Goal: Information Seeking & Learning: Check status

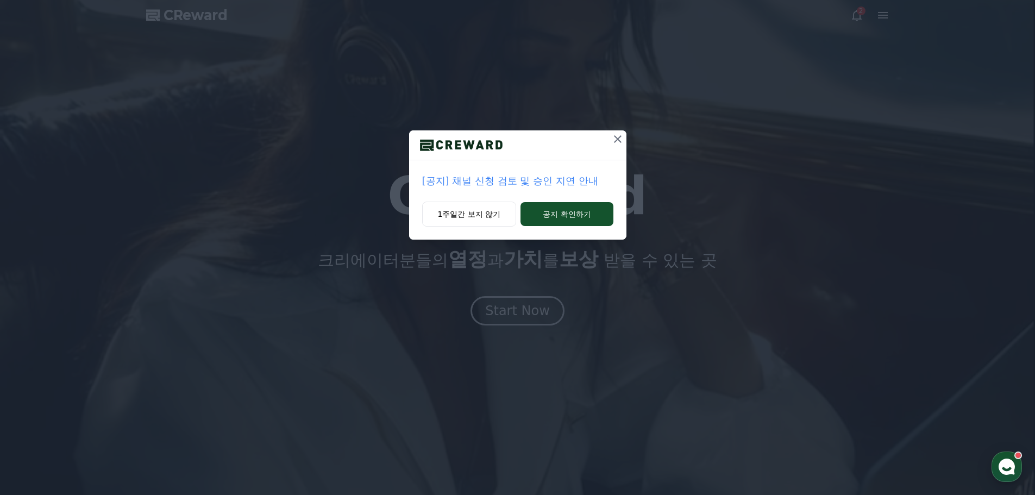
click at [529, 181] on p "[공지] 채널 신청 검토 및 승인 지연 안내" at bounding box center [517, 180] width 191 height 15
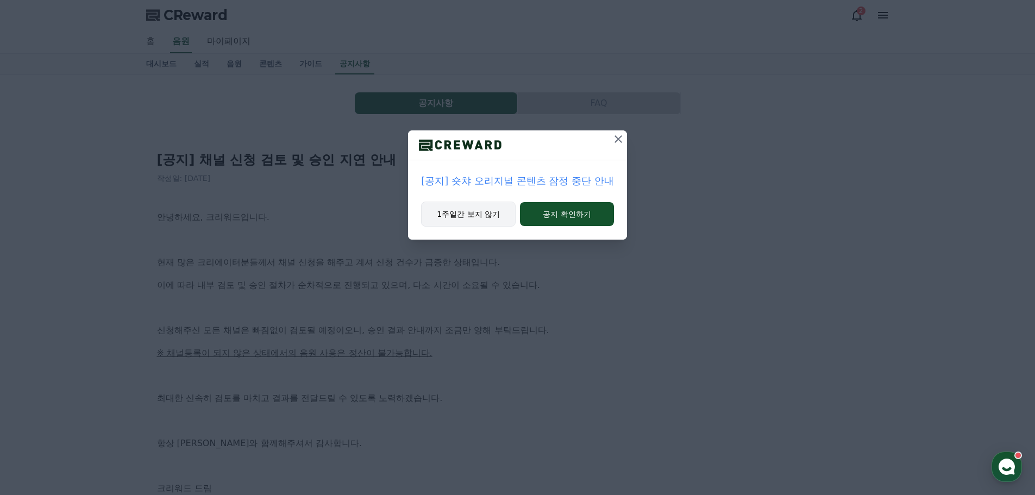
click at [476, 214] on button "1주일간 보지 않기" at bounding box center [468, 214] width 95 height 25
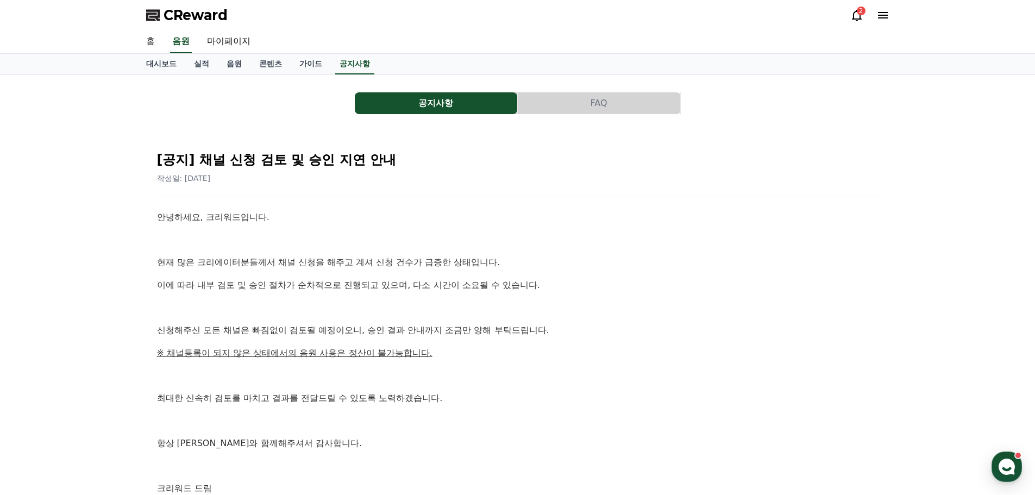
click at [535, 228] on div "안녕하세요, 크리워드입니다. 현재 많은 크리에이터분들께서 채널 신청을 해주고 계셔 신청 건수가 급증한 상태입니다. 이에 따라 내부 검토 및 승…" at bounding box center [518, 352] width 722 height 285
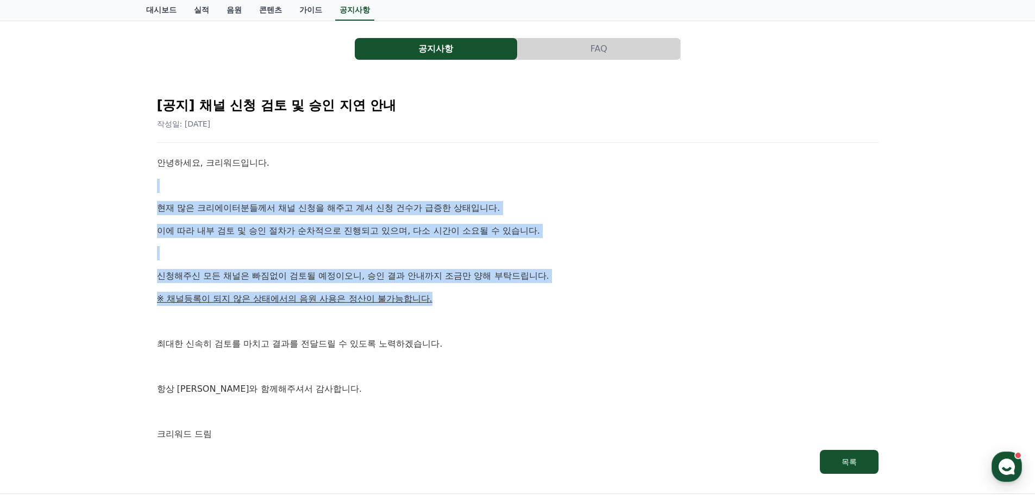
drag, startPoint x: 448, startPoint y: 172, endPoint x: 504, endPoint y: 284, distance: 125.2
click at [504, 284] on div "안녕하세요, 크리워드입니다. 현재 많은 크리에이터분들께서 채널 신청을 해주고 계셔 신청 건수가 급증한 상태입니다. 이에 따라 내부 검토 및 승…" at bounding box center [518, 298] width 722 height 285
click at [512, 283] on div "안녕하세요, 크리워드입니다. 현재 많은 크리에이터분들께서 채널 신청을 해주고 계셔 신청 건수가 급증한 상태입니다. 이에 따라 내부 검토 및 승…" at bounding box center [518, 298] width 722 height 285
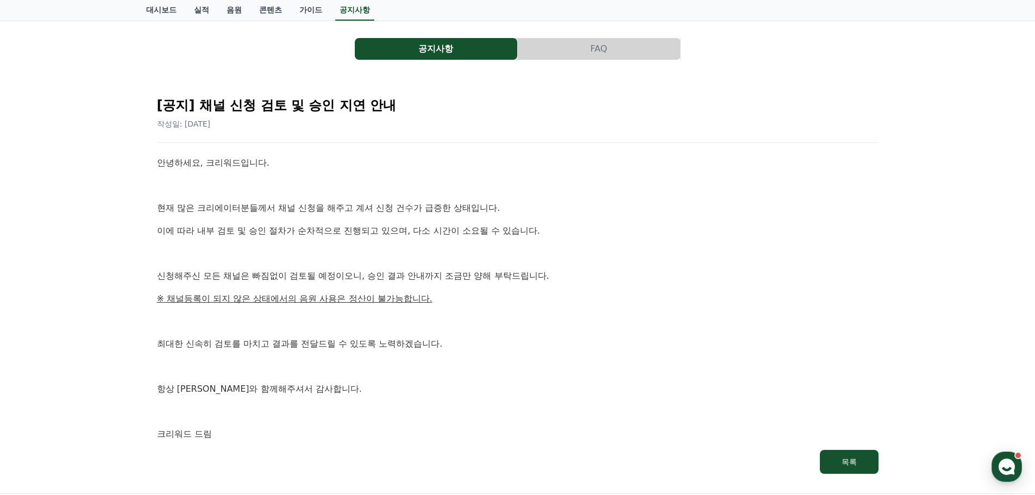
click at [563, 271] on p "신청해주신 모든 채널은 빠짐없이 검토될 예정이오니, 승인 결과 안내까지 조금만 양해 부탁드립니다." at bounding box center [518, 276] width 722 height 14
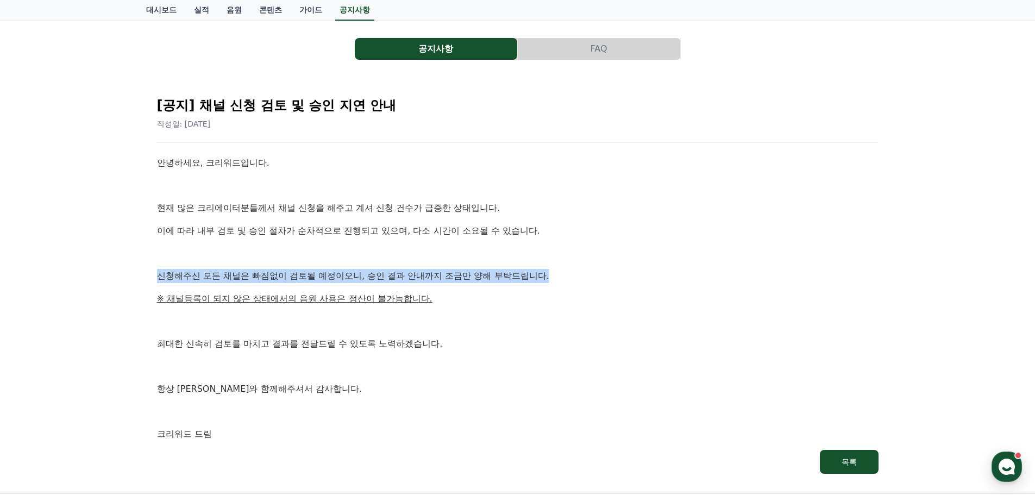
click at [563, 271] on p "신청해주신 모든 채널은 빠짐없이 검토될 예정이오니, 승인 결과 안내까지 조금만 양해 부탁드립니다." at bounding box center [518, 276] width 722 height 14
click at [544, 273] on p "신청해주신 모든 채널은 빠짐없이 검토될 예정이오니, 승인 결과 안내까지 조금만 양해 부탁드립니다." at bounding box center [518, 276] width 722 height 14
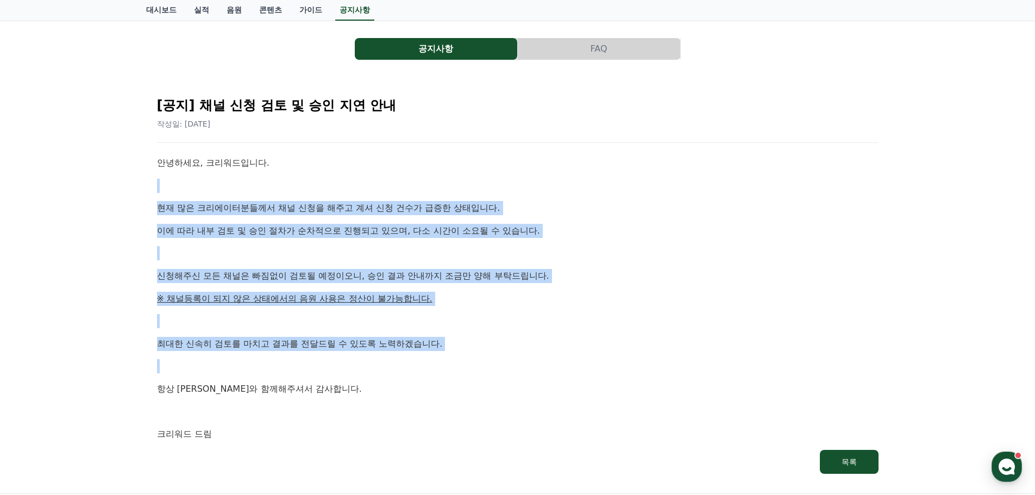
drag, startPoint x: 501, startPoint y: 186, endPoint x: 492, endPoint y: 373, distance: 187.1
click at [493, 373] on div "안녕하세요, 크리워드입니다. 현재 많은 크리에이터분들께서 채널 신청을 해주고 계셔 신청 건수가 급증한 상태입니다. 이에 따라 내부 검토 및 승…" at bounding box center [518, 298] width 722 height 285
click at [492, 373] on p at bounding box center [518, 366] width 722 height 14
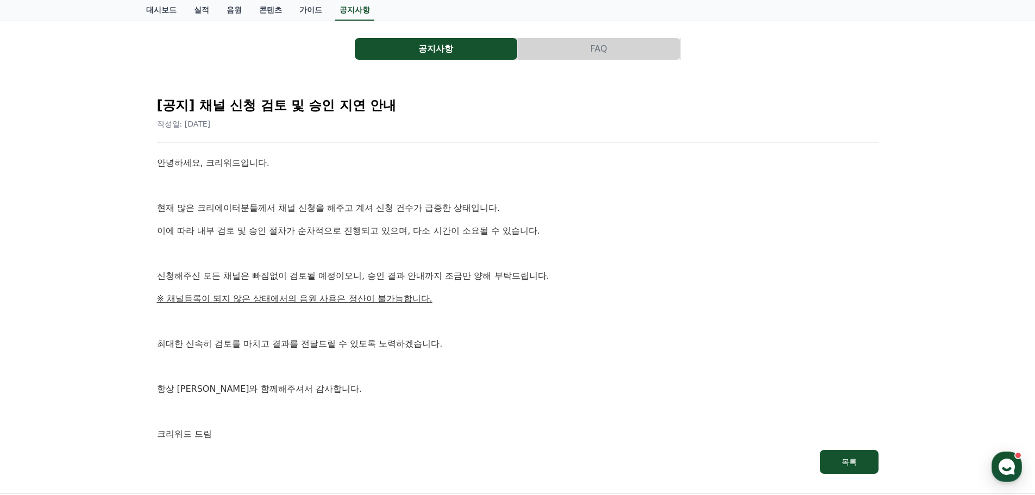
scroll to position [0, 0]
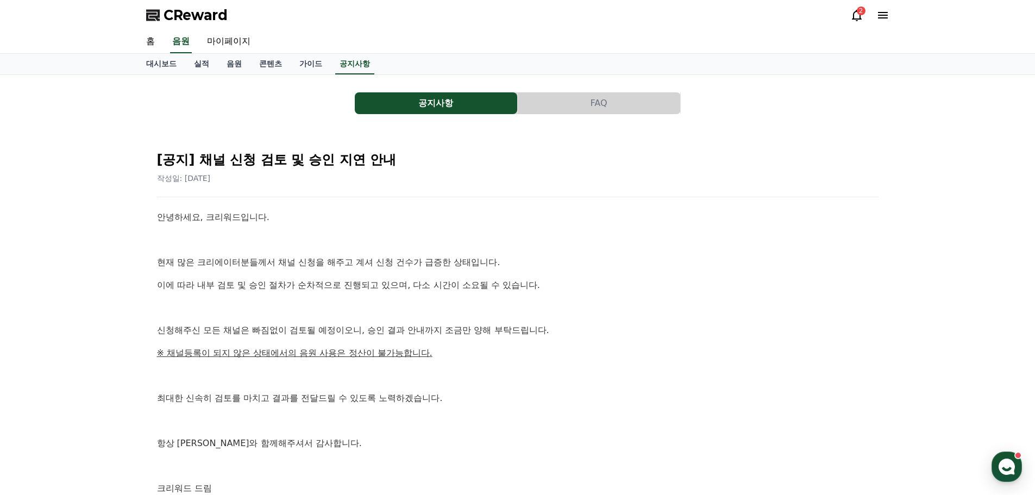
click at [578, 103] on button "FAQ" at bounding box center [599, 103] width 162 height 22
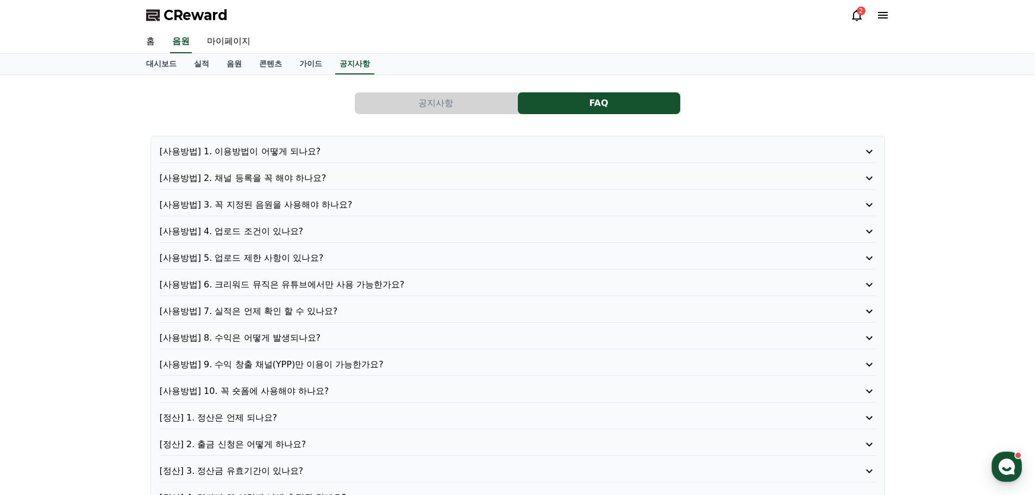
click at [285, 177] on p "[사용방법] 2. 채널 등록을 꼭 해야 하나요?" at bounding box center [489, 178] width 659 height 13
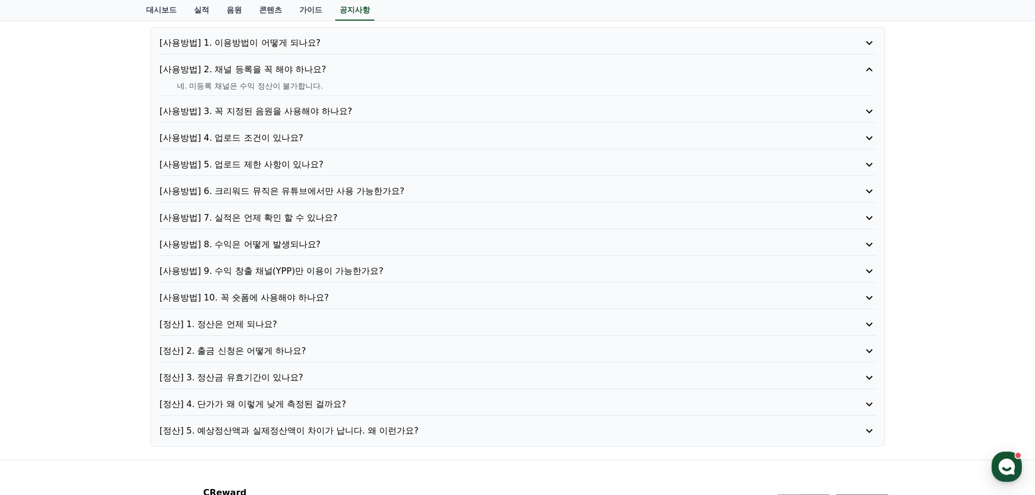
scroll to position [163, 0]
